Goal: Information Seeking & Learning: Learn about a topic

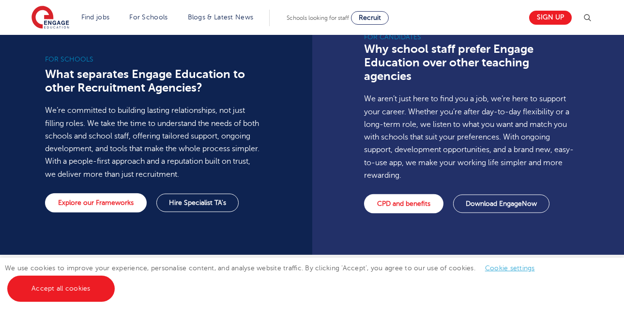
scroll to position [716, 0]
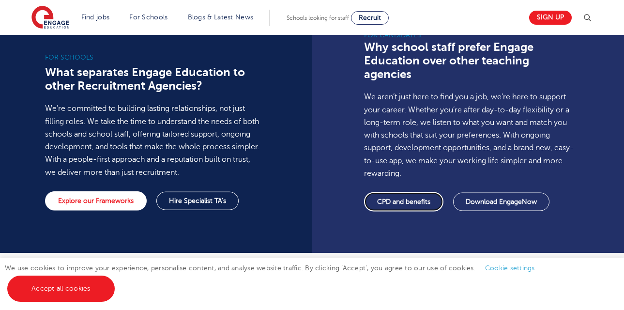
click at [388, 192] on link "CPD and benefits" at bounding box center [403, 201] width 79 height 19
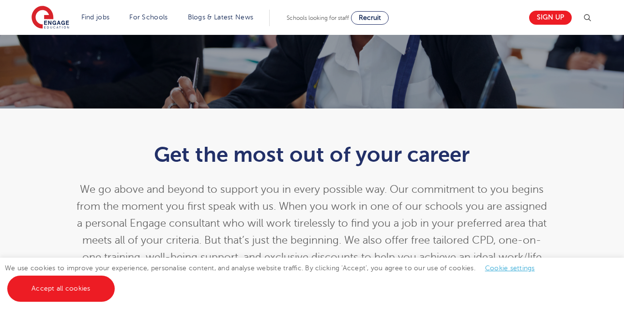
scroll to position [99, 0]
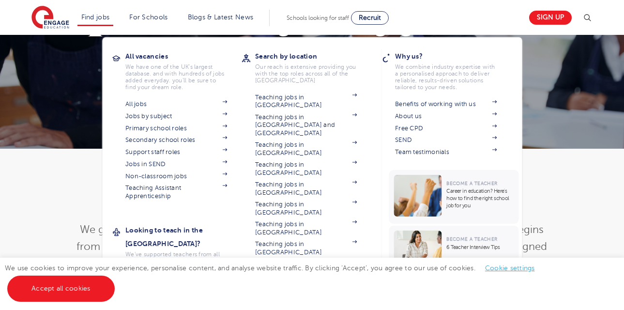
click at [301, 300] on link "Teaching jobs in [GEOGRAPHIC_DATA]" at bounding box center [306, 308] width 102 height 16
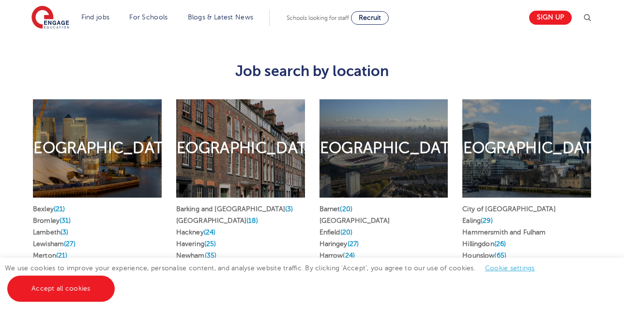
scroll to position [445, 0]
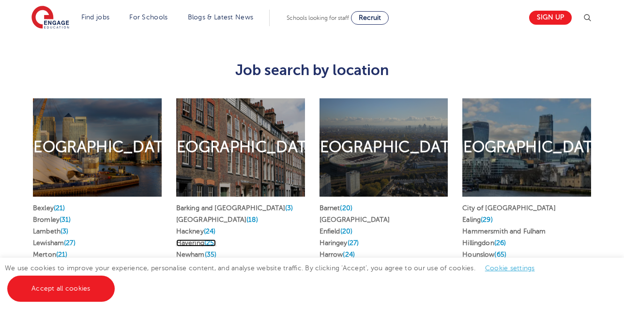
click at [203, 239] on link "Havering (25)" at bounding box center [196, 242] width 40 height 7
click at [337, 227] on link "Enfield (20)" at bounding box center [335, 230] width 33 height 7
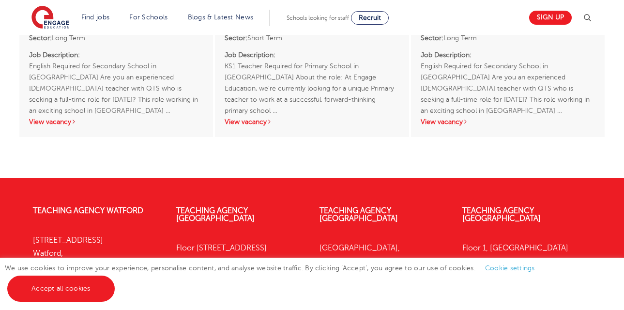
scroll to position [2420, 0]
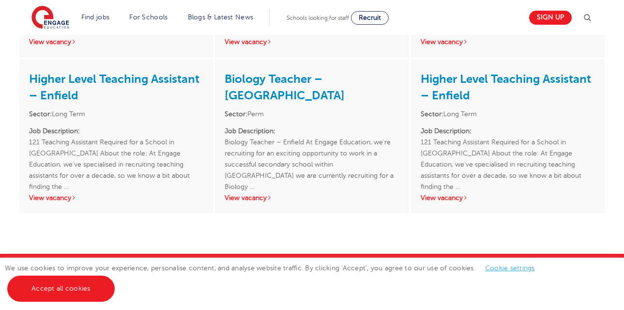
scroll to position [2091, 0]
